Goal: Navigation & Orientation: Find specific page/section

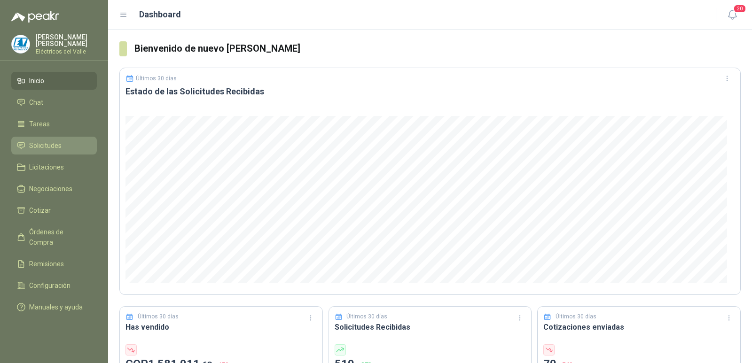
click at [53, 146] on span "Solicitudes" at bounding box center [45, 145] width 32 height 10
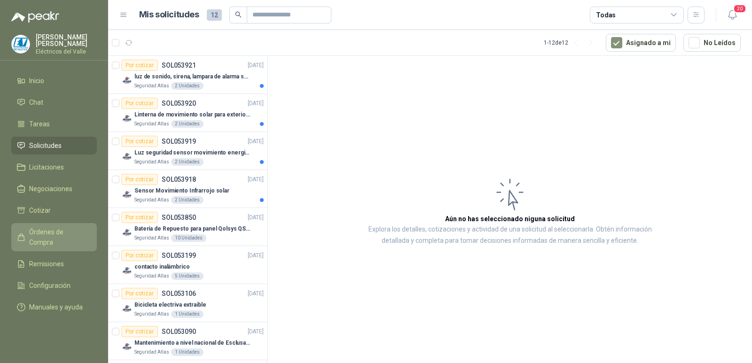
click at [77, 231] on span "Órdenes de Compra" at bounding box center [58, 237] width 59 height 21
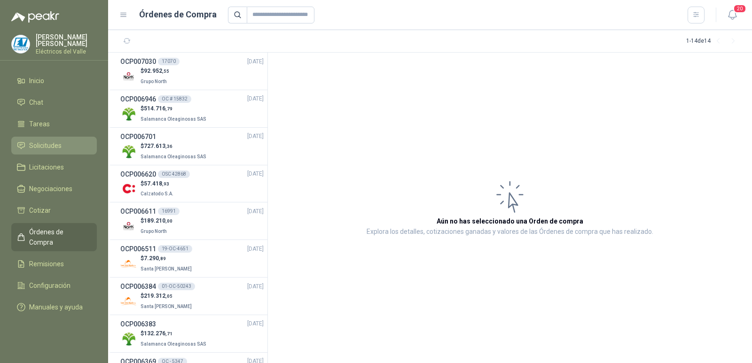
click at [46, 148] on span "Solicitudes" at bounding box center [45, 145] width 32 height 10
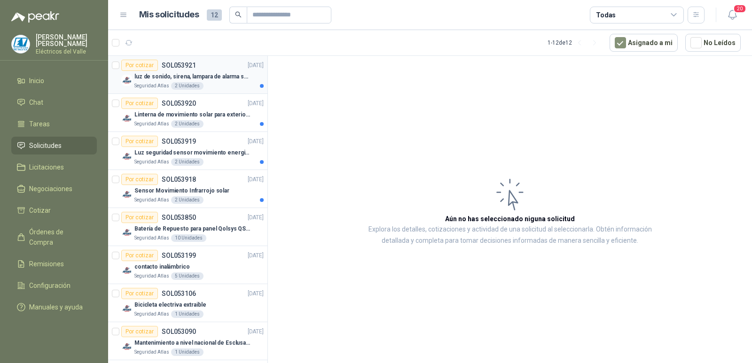
click at [231, 78] on p "luz de sonido, sirena, lampara de alarma solar" at bounding box center [192, 76] width 117 height 9
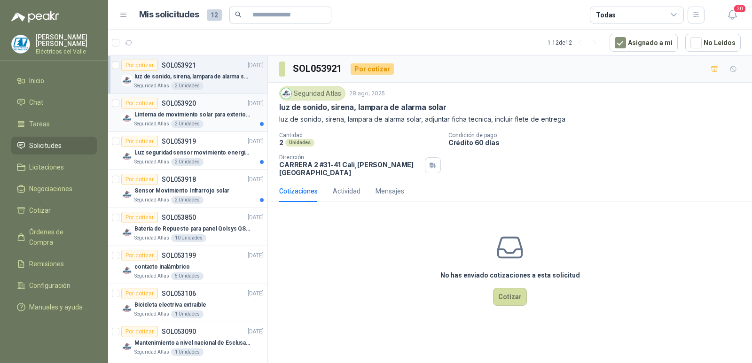
click at [201, 106] on div "Por cotizar SOL053920 [DATE]" at bounding box center [192, 103] width 142 height 11
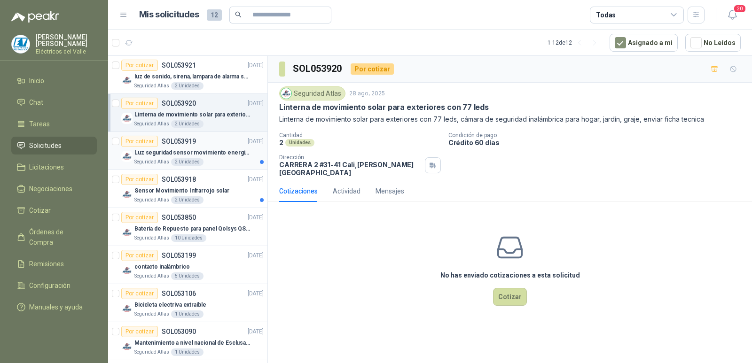
click at [222, 154] on p "Luz seguridad sensor movimiento energia solar" at bounding box center [192, 152] width 117 height 9
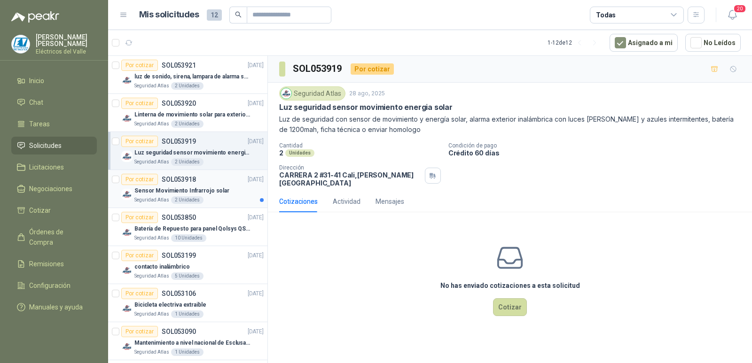
click at [216, 197] on div "Seguridad Atlas 2 Unidades" at bounding box center [198, 200] width 129 height 8
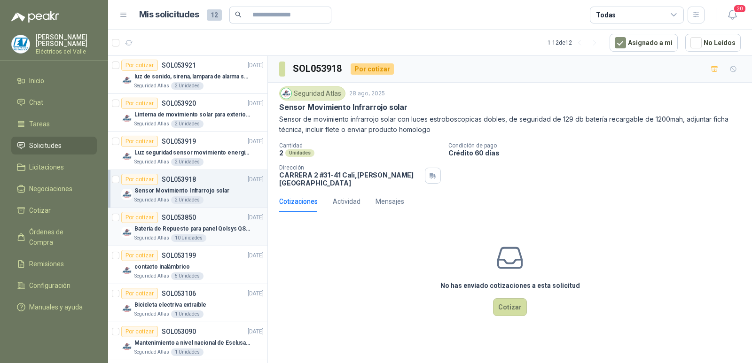
click at [210, 227] on p "Batería de Repuesto para panel Qolsys QS9302" at bounding box center [192, 229] width 117 height 9
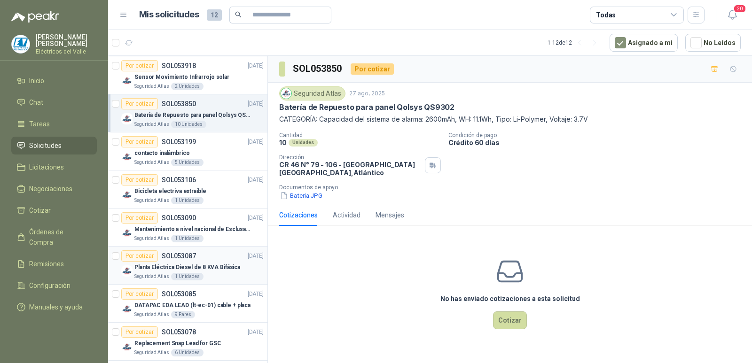
scroll to position [159, 0]
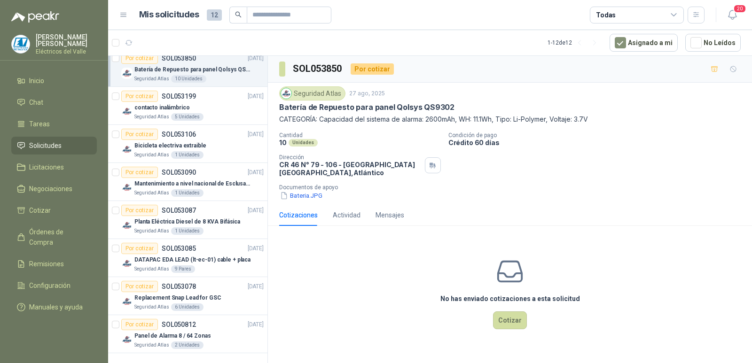
click at [63, 143] on li "Solicitudes" at bounding box center [54, 145] width 74 height 10
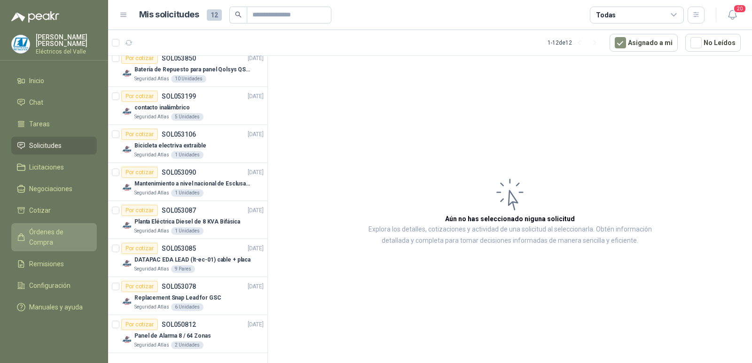
click at [52, 234] on span "Órdenes de Compra" at bounding box center [58, 237] width 59 height 21
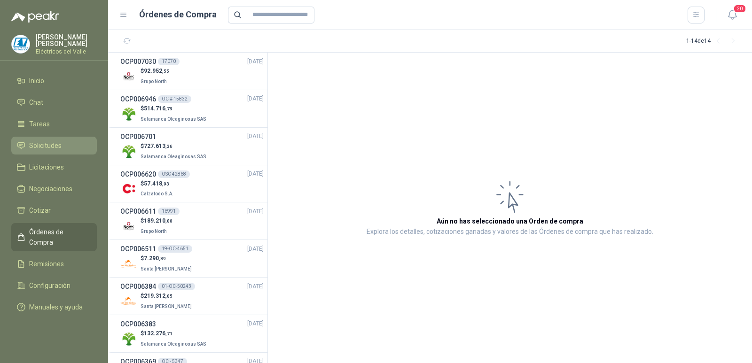
click at [62, 148] on li "Solicitudes" at bounding box center [54, 145] width 74 height 10
